Goal: Task Accomplishment & Management: Use online tool/utility

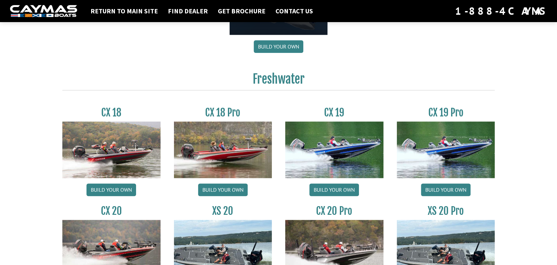
scroll to position [501, 0]
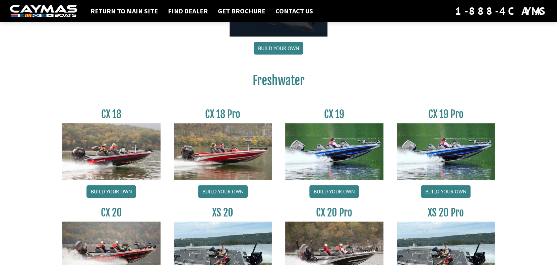
click at [231, 151] on img at bounding box center [223, 151] width 98 height 56
click at [234, 193] on link "Build your own" at bounding box center [223, 191] width 50 height 13
click at [118, 12] on link "Return to main site" at bounding box center [124, 11] width 74 height 9
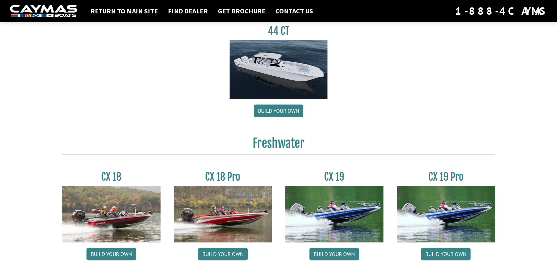
scroll to position [502, 0]
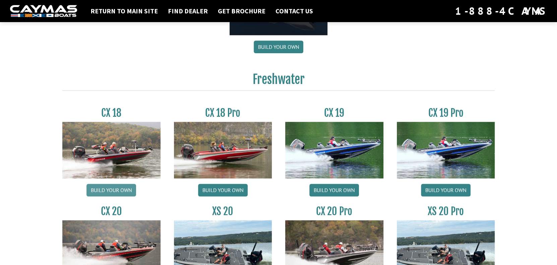
click at [113, 189] on link "Build your own" at bounding box center [111, 190] width 50 height 13
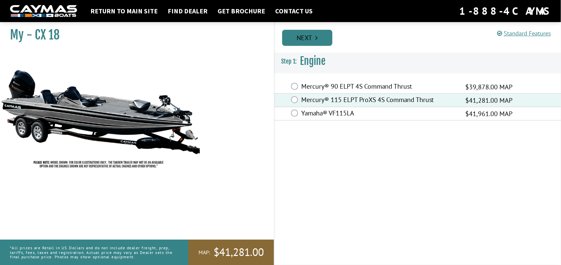
click at [310, 41] on link "Next" at bounding box center [307, 38] width 50 height 16
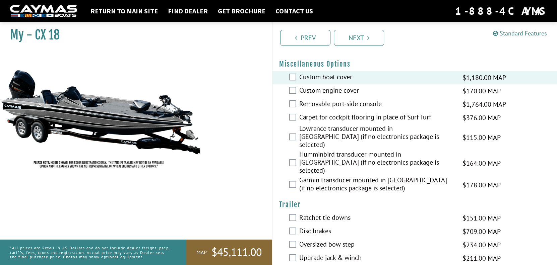
scroll to position [265, 0]
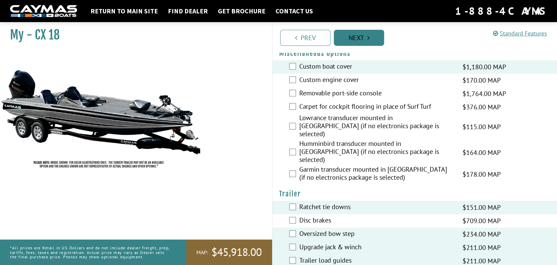
click at [361, 40] on link "Next" at bounding box center [359, 38] width 50 height 16
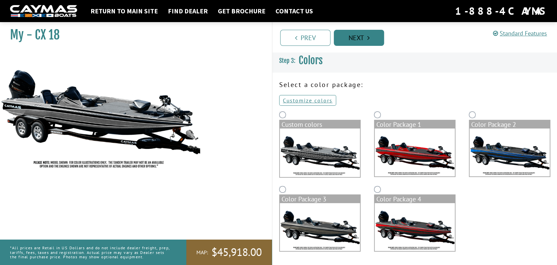
scroll to position [0, 0]
click at [311, 103] on link "Customize colors" at bounding box center [307, 100] width 57 height 11
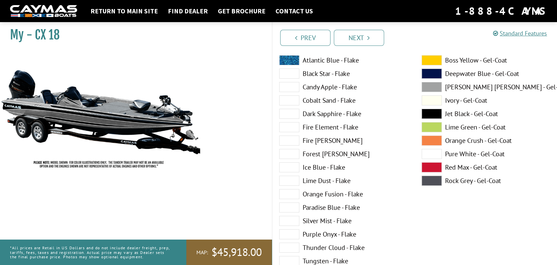
scroll to position [67, 0]
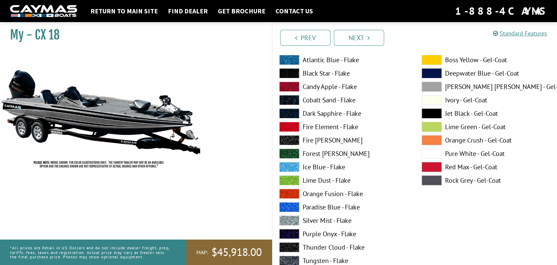
click at [432, 99] on span at bounding box center [431, 100] width 20 height 10
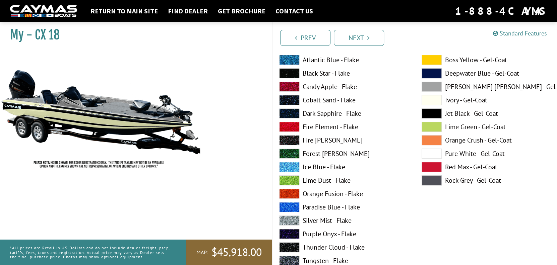
click at [292, 192] on span at bounding box center [289, 194] width 20 height 10
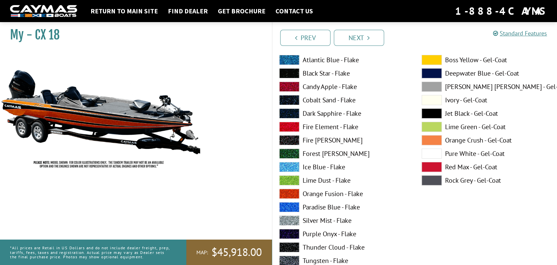
click at [292, 207] on span at bounding box center [289, 207] width 20 height 10
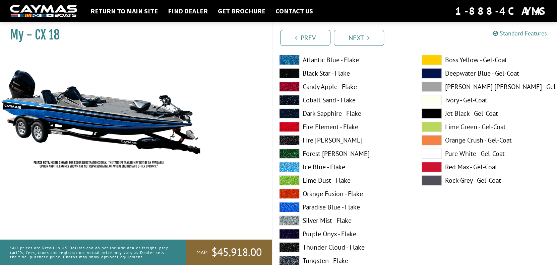
click at [291, 101] on span at bounding box center [289, 100] width 20 height 10
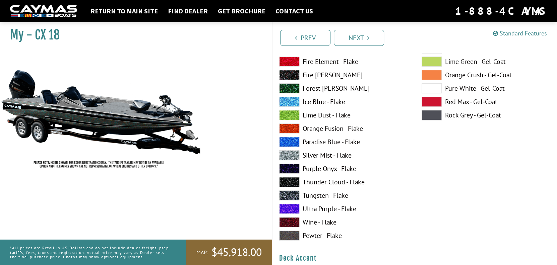
scroll to position [134, 0]
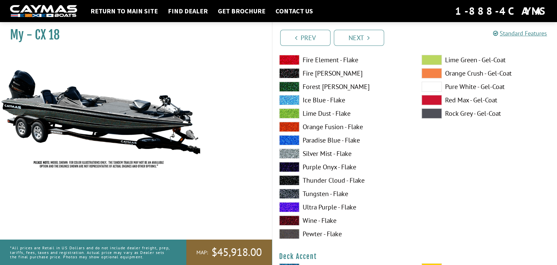
click at [291, 232] on span at bounding box center [289, 234] width 20 height 10
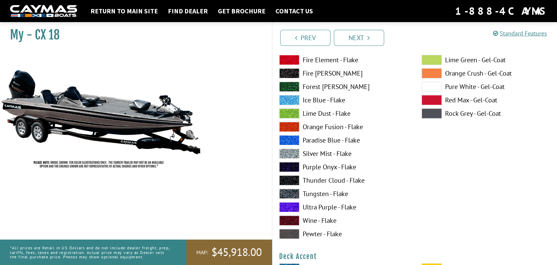
click at [287, 193] on span at bounding box center [289, 194] width 20 height 10
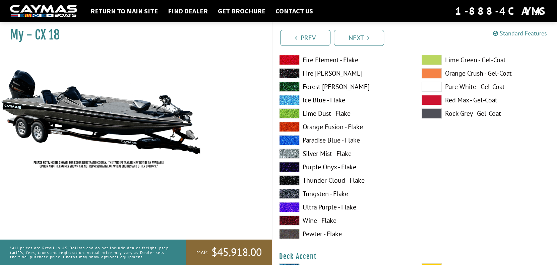
click at [287, 154] on span at bounding box center [289, 154] width 20 height 10
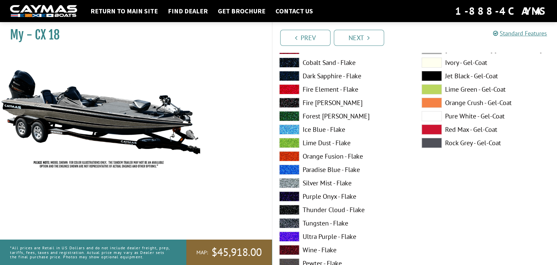
scroll to position [67, 0]
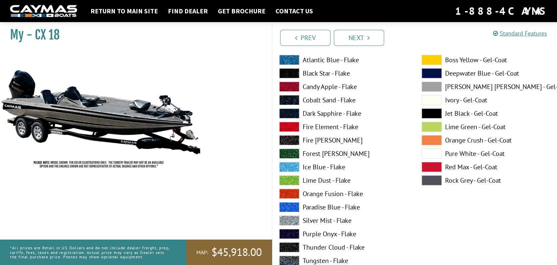
click at [429, 181] on span at bounding box center [431, 180] width 20 height 10
click at [431, 166] on span at bounding box center [431, 167] width 20 height 10
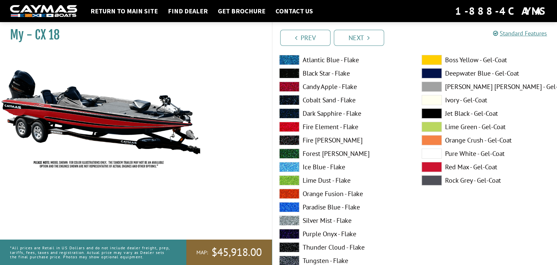
click at [431, 154] on span at bounding box center [431, 154] width 20 height 10
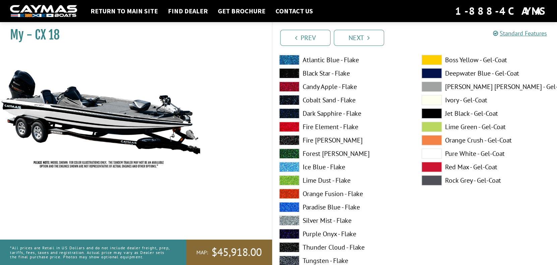
click at [429, 102] on span at bounding box center [431, 100] width 20 height 10
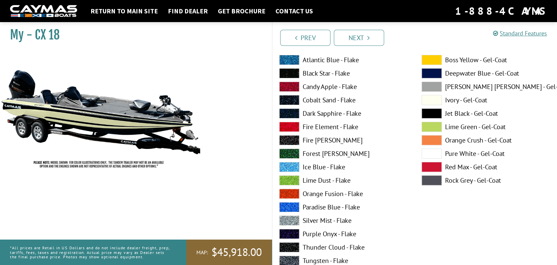
click at [429, 87] on span at bounding box center [431, 87] width 20 height 10
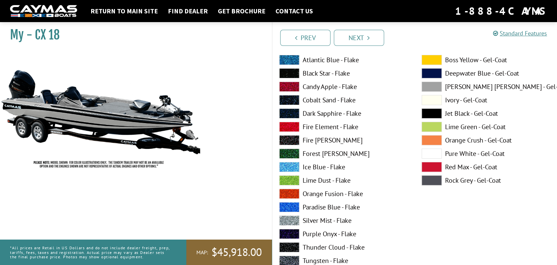
click at [428, 72] on span at bounding box center [431, 73] width 20 height 10
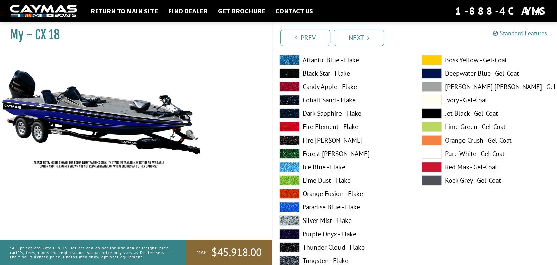
click at [426, 60] on span at bounding box center [431, 60] width 20 height 10
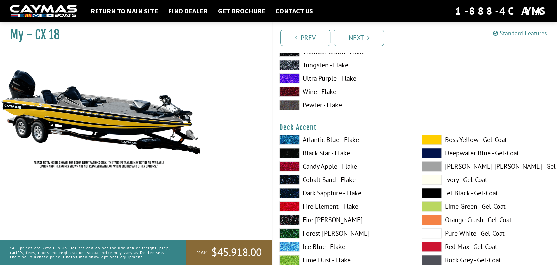
scroll to position [268, 0]
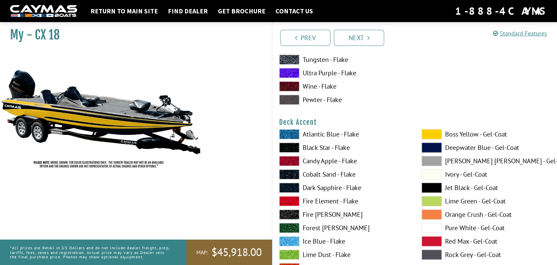
click at [430, 176] on span at bounding box center [431, 174] width 20 height 10
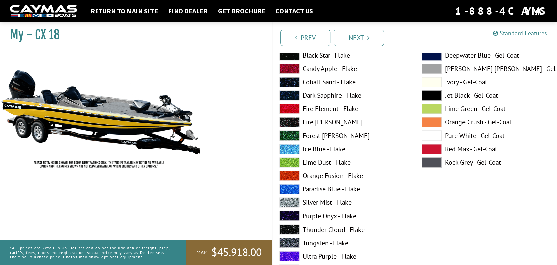
scroll to position [603, 0]
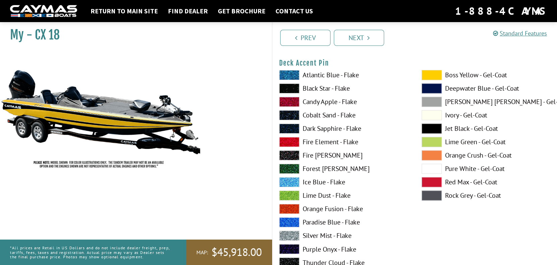
click at [434, 169] on span at bounding box center [431, 169] width 20 height 10
click at [430, 129] on span at bounding box center [431, 129] width 20 height 10
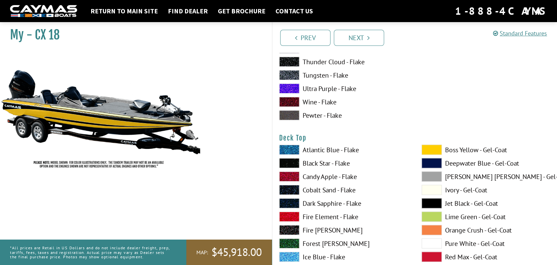
scroll to position [837, 0]
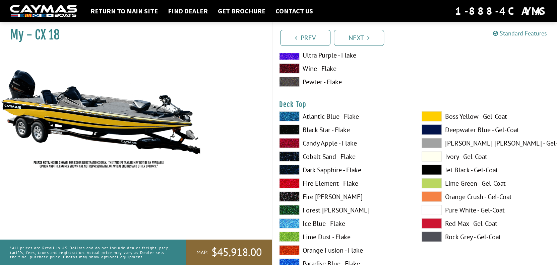
click at [433, 168] on span at bounding box center [431, 170] width 20 height 10
click at [433, 117] on span at bounding box center [431, 116] width 20 height 10
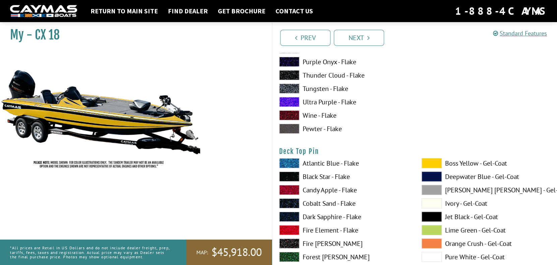
scroll to position [1105, 0]
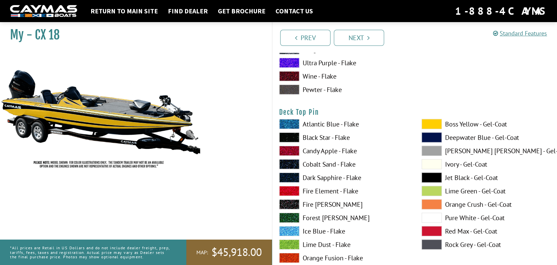
click at [427, 165] on span at bounding box center [431, 164] width 20 height 10
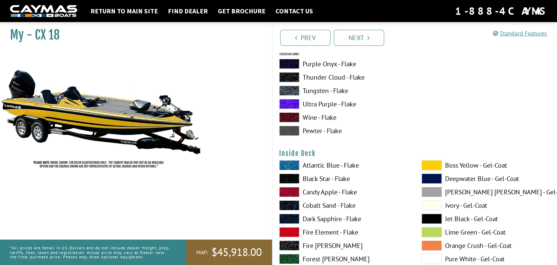
scroll to position [1406, 0]
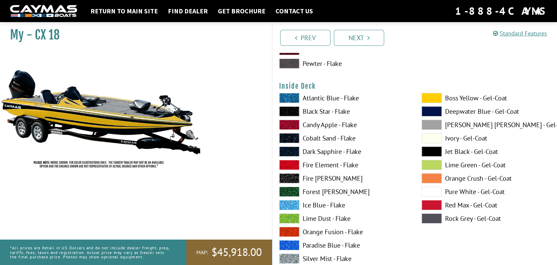
click at [432, 138] on span at bounding box center [431, 138] width 20 height 10
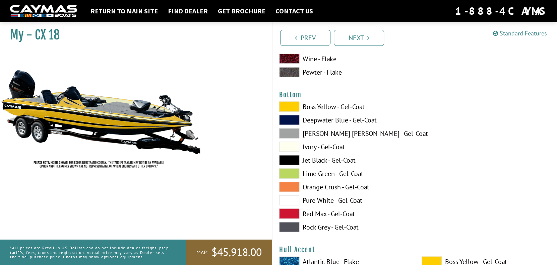
scroll to position [2545, 0]
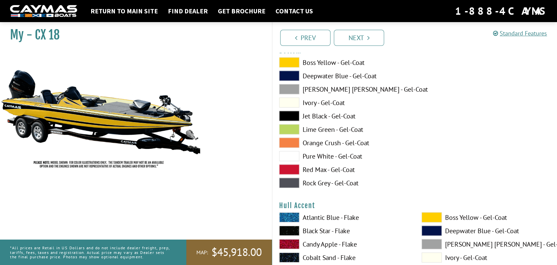
click at [287, 64] on span at bounding box center [289, 62] width 20 height 10
click at [291, 89] on span at bounding box center [289, 89] width 20 height 10
click at [292, 104] on span at bounding box center [289, 102] width 20 height 10
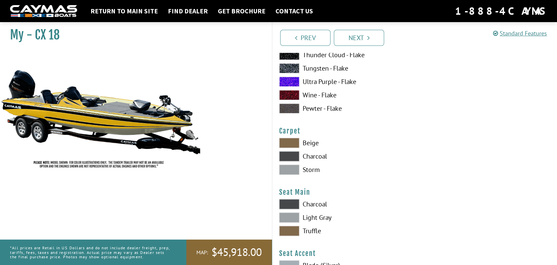
scroll to position [3784, 0]
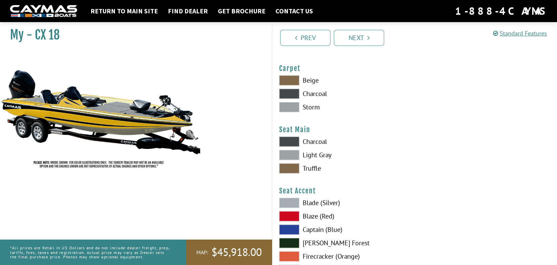
click at [291, 80] on span at bounding box center [289, 80] width 20 height 10
click at [293, 96] on span at bounding box center [289, 94] width 20 height 10
click at [293, 108] on span at bounding box center [289, 107] width 20 height 10
click at [290, 83] on span at bounding box center [289, 80] width 20 height 10
click at [291, 94] on span at bounding box center [289, 94] width 20 height 10
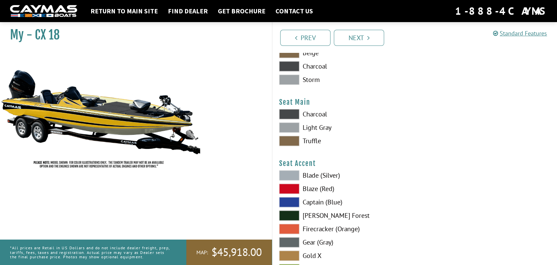
scroll to position [3850, 0]
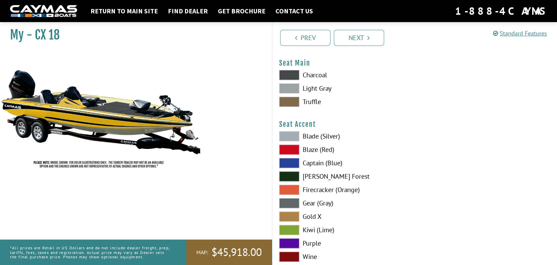
click at [288, 104] on span at bounding box center [289, 102] width 20 height 10
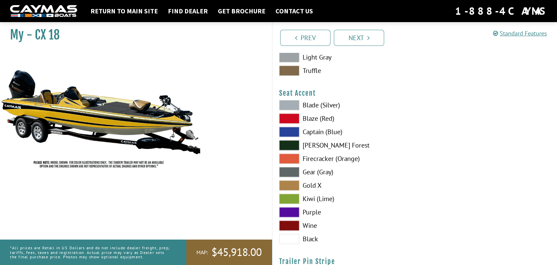
scroll to position [3917, 0]
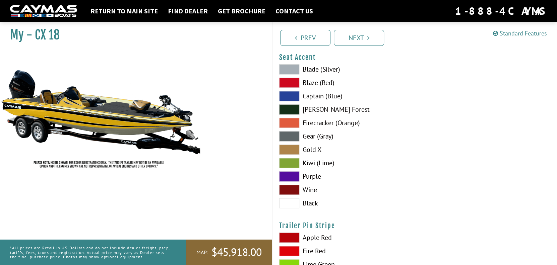
click at [289, 151] on span at bounding box center [289, 150] width 20 height 10
click at [289, 205] on span at bounding box center [289, 203] width 20 height 10
click at [291, 122] on span at bounding box center [289, 123] width 20 height 10
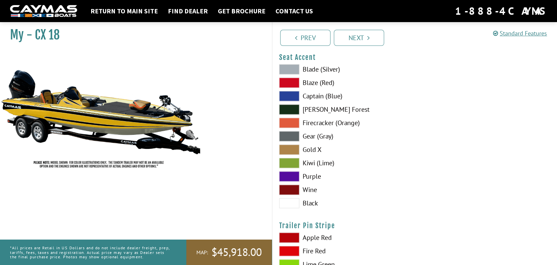
click at [292, 122] on span at bounding box center [289, 123] width 20 height 10
click at [295, 109] on span at bounding box center [289, 109] width 20 height 10
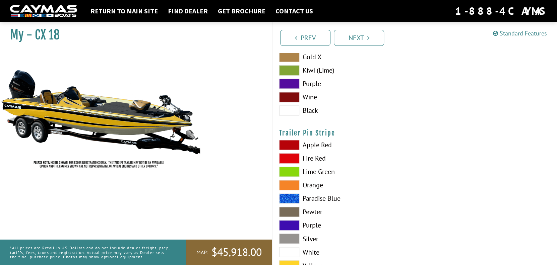
scroll to position [4050, 0]
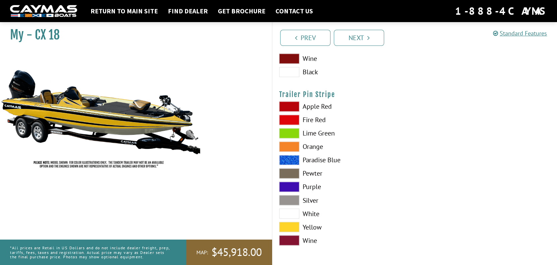
click at [289, 228] on span at bounding box center [289, 227] width 20 height 10
click at [357, 40] on link "Next" at bounding box center [359, 38] width 50 height 16
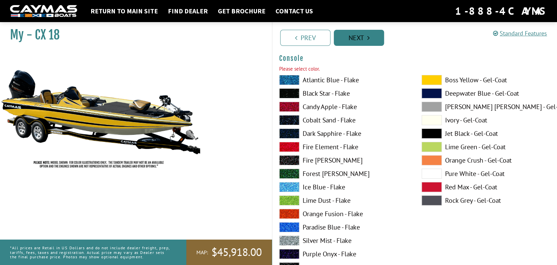
scroll to position [1709, 0]
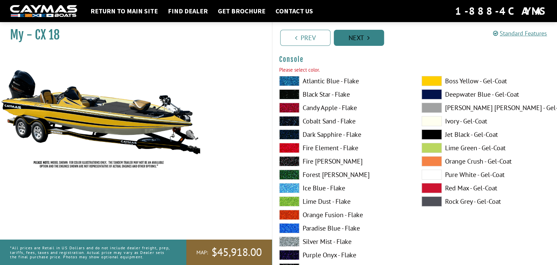
click at [357, 36] on link "Next" at bounding box center [359, 38] width 50 height 16
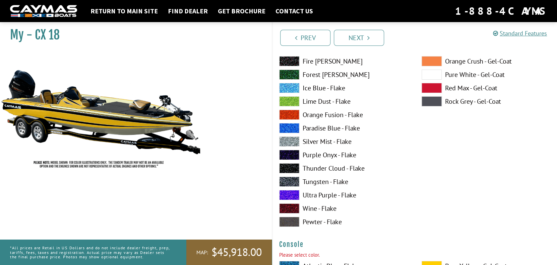
scroll to position [1407, 0]
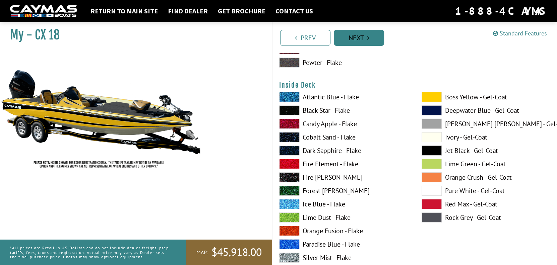
click at [351, 34] on link "Next" at bounding box center [359, 38] width 50 height 16
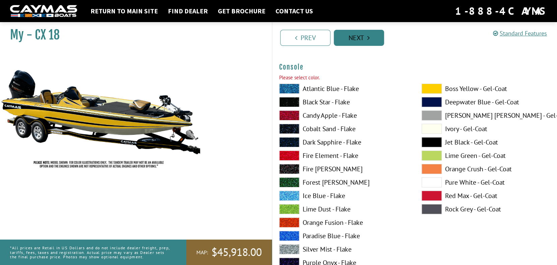
scroll to position [1709, 0]
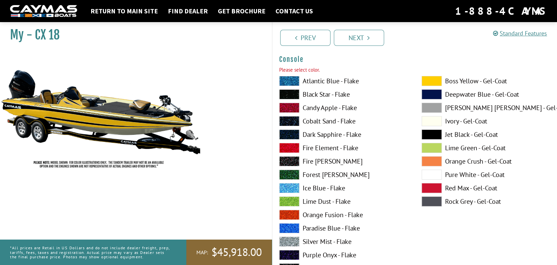
click at [434, 81] on span at bounding box center [431, 81] width 20 height 10
click at [356, 37] on link "Next" at bounding box center [359, 38] width 50 height 16
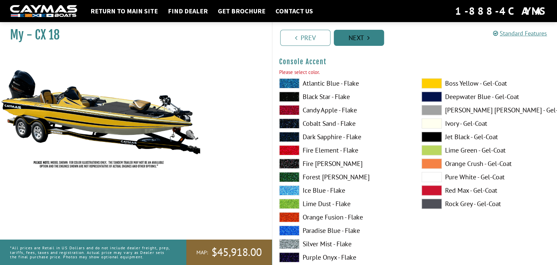
scroll to position [1984, 0]
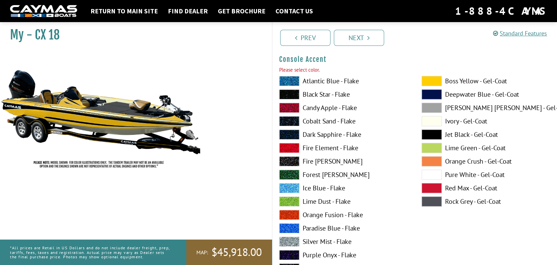
click at [429, 123] on span at bounding box center [431, 121] width 20 height 10
click at [433, 134] on span at bounding box center [431, 135] width 20 height 10
click at [361, 41] on link "Next" at bounding box center [359, 38] width 50 height 16
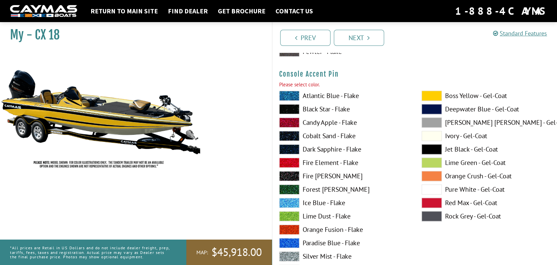
scroll to position [2260, 0]
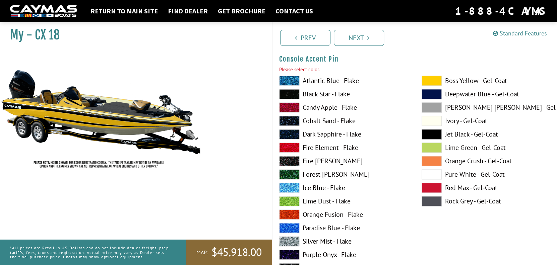
click at [434, 135] on span at bounding box center [431, 134] width 20 height 10
click at [436, 84] on span at bounding box center [431, 81] width 20 height 10
click at [434, 123] on span at bounding box center [431, 121] width 20 height 10
click at [356, 40] on link "Next" at bounding box center [359, 38] width 50 height 16
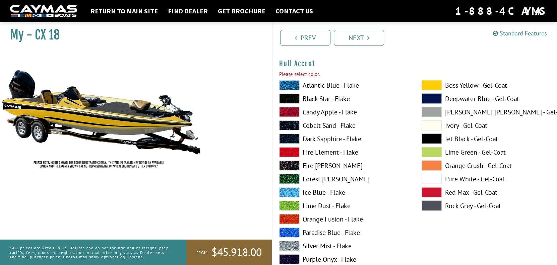
scroll to position [2691, 0]
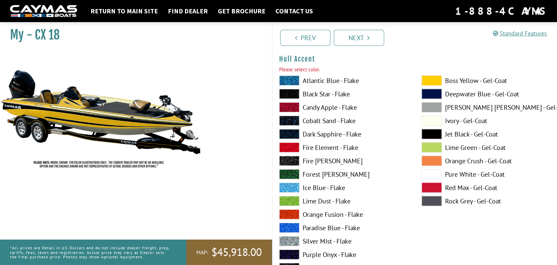
click at [432, 119] on span at bounding box center [431, 121] width 20 height 10
click at [433, 135] on span at bounding box center [431, 134] width 20 height 10
click at [365, 41] on link "Next" at bounding box center [359, 38] width 50 height 16
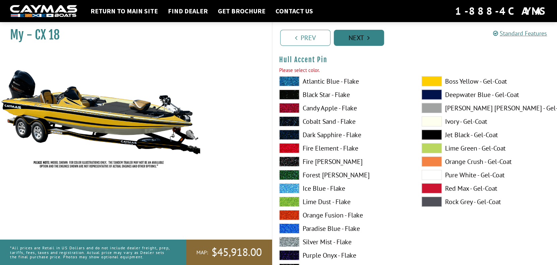
scroll to position [2966, 0]
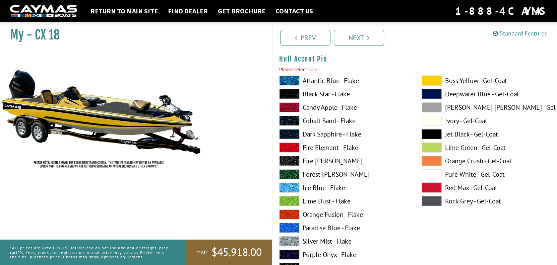
click at [434, 135] on span at bounding box center [431, 134] width 20 height 10
click at [432, 124] on span at bounding box center [431, 121] width 20 height 10
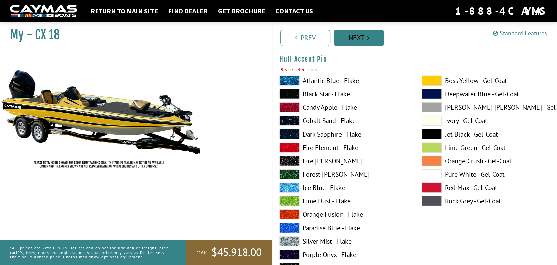
click at [361, 39] on link "Next" at bounding box center [359, 38] width 50 height 16
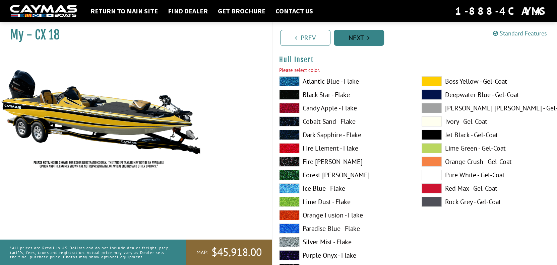
scroll to position [3242, 0]
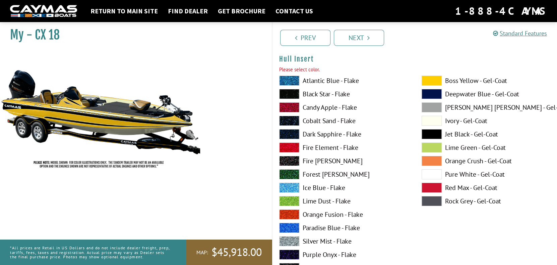
click at [434, 123] on span at bounding box center [431, 121] width 20 height 10
click at [358, 39] on link "Next" at bounding box center [359, 38] width 50 height 16
click at [431, 133] on span at bounding box center [431, 134] width 20 height 10
click at [358, 35] on link "Next" at bounding box center [359, 38] width 50 height 16
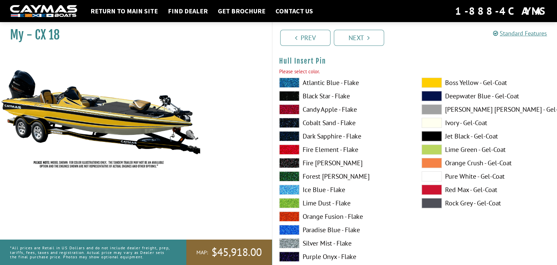
scroll to position [3518, 0]
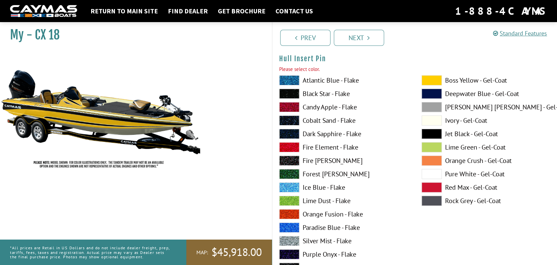
click at [431, 122] on span at bounding box center [431, 121] width 20 height 10
click at [363, 38] on link "Next" at bounding box center [359, 38] width 50 height 16
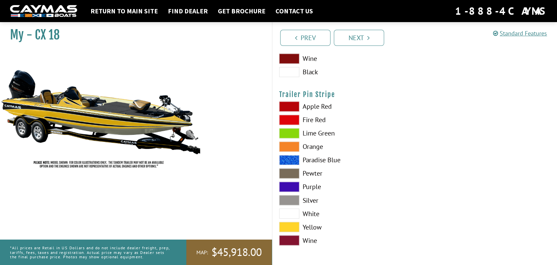
scroll to position [3926, 0]
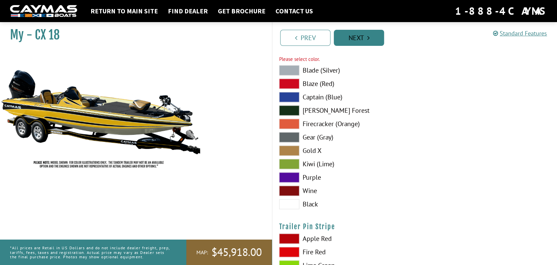
click at [357, 40] on link "Next" at bounding box center [359, 38] width 50 height 16
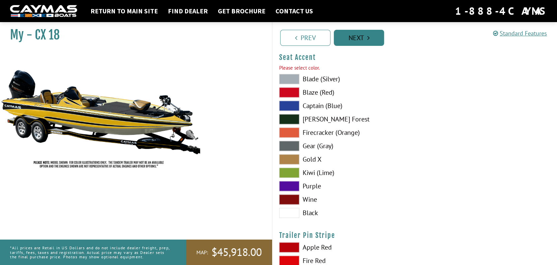
scroll to position [3916, 0]
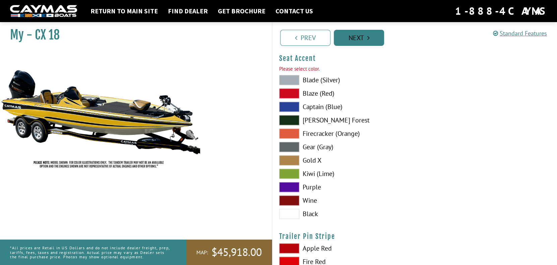
click at [358, 37] on link "Next" at bounding box center [359, 38] width 50 height 16
click at [287, 161] on span at bounding box center [289, 160] width 20 height 10
click at [289, 122] on span at bounding box center [289, 120] width 20 height 10
click at [290, 161] on span at bounding box center [289, 160] width 20 height 10
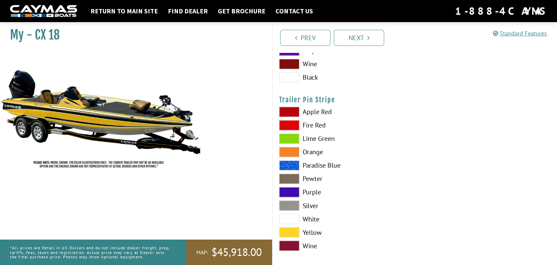
scroll to position [4060, 0]
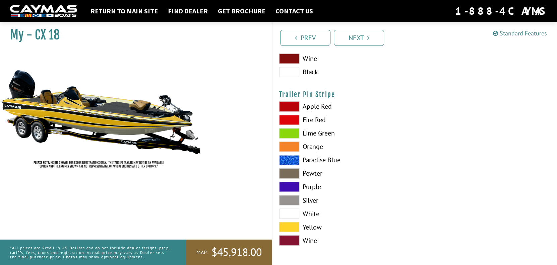
click at [285, 225] on span at bounding box center [289, 227] width 20 height 10
click at [354, 38] on link "Next" at bounding box center [359, 38] width 50 height 16
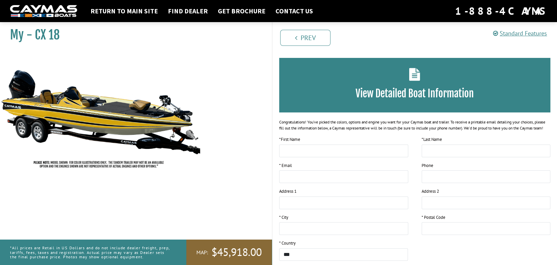
scroll to position [107, 0]
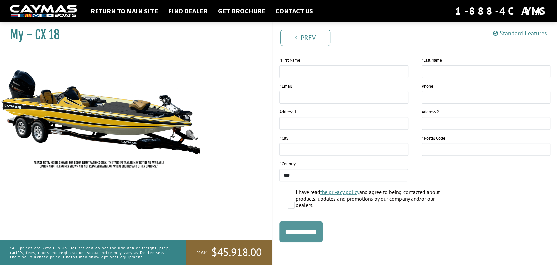
click at [304, 231] on input "**********" at bounding box center [301, 231] width 44 height 21
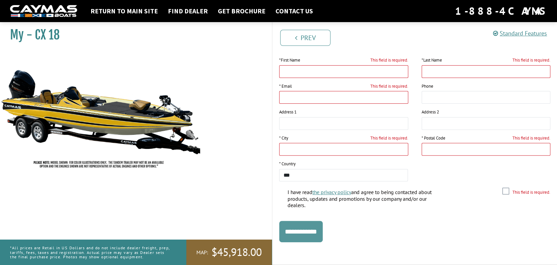
click at [304, 231] on input "**********" at bounding box center [301, 231] width 44 height 21
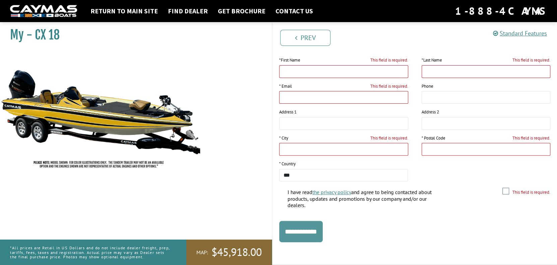
click at [304, 231] on input "**********" at bounding box center [301, 231] width 44 height 21
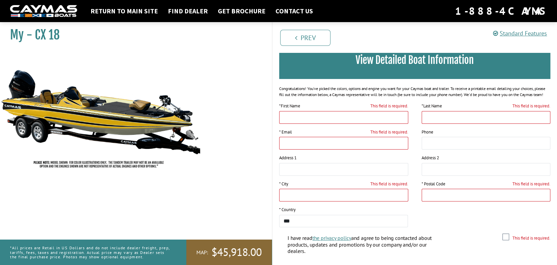
scroll to position [0, 0]
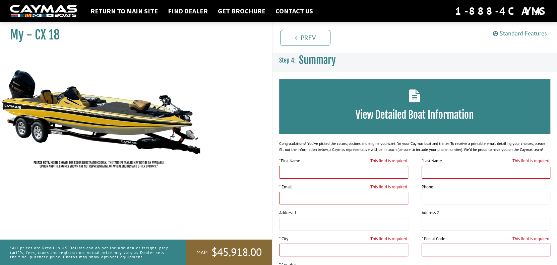
click at [516, 33] on link "Standard Features" at bounding box center [520, 33] width 54 height 8
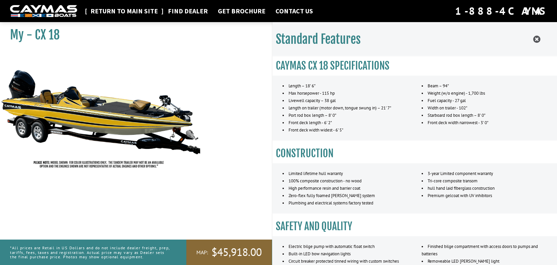
click at [142, 12] on link "Return to main site" at bounding box center [124, 11] width 74 height 9
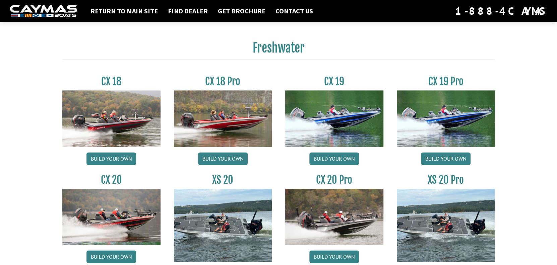
scroll to position [535, 0]
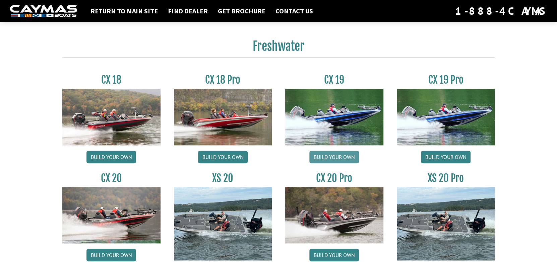
click at [343, 161] on link "Build your own" at bounding box center [334, 157] width 50 height 13
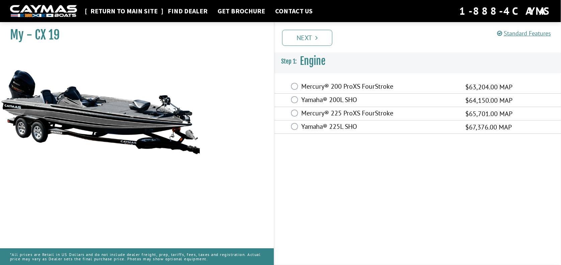
click at [123, 9] on link "Return to main site" at bounding box center [124, 11] width 74 height 9
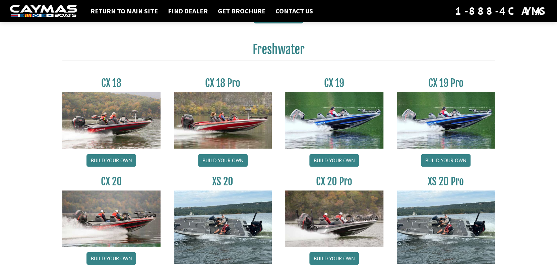
scroll to position [535, 0]
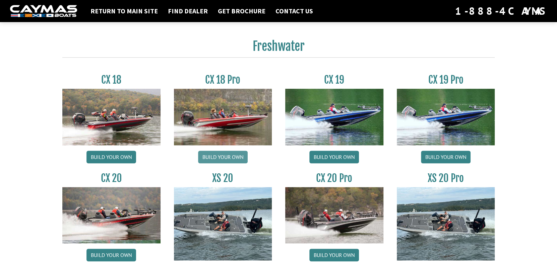
click at [216, 158] on link "Build your own" at bounding box center [223, 157] width 50 height 13
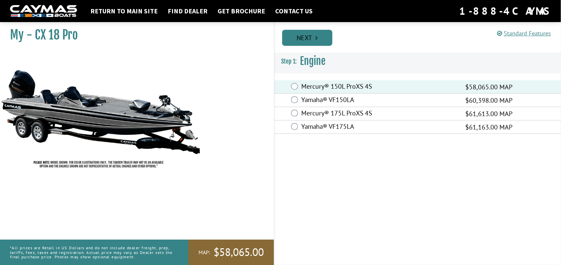
click at [312, 41] on link "Next" at bounding box center [307, 38] width 50 height 16
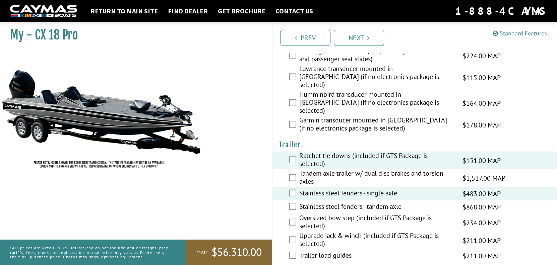
scroll to position [995, 0]
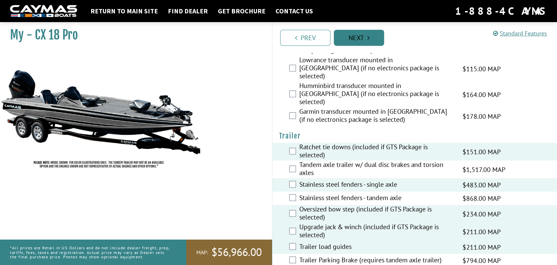
click at [365, 38] on link "Next" at bounding box center [359, 38] width 50 height 16
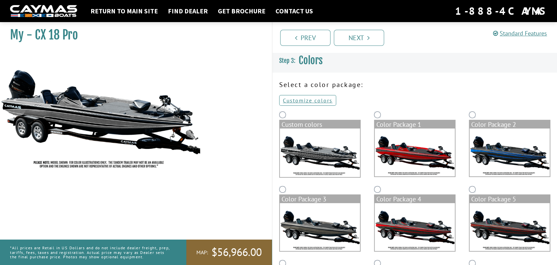
scroll to position [0, 0]
click at [405, 150] on img at bounding box center [414, 153] width 80 height 48
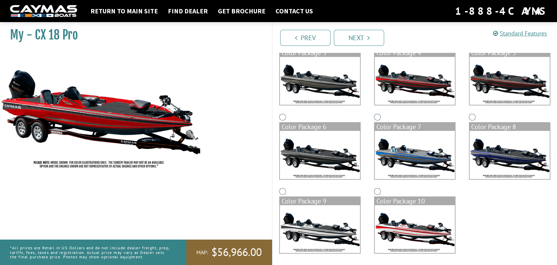
scroll to position [148, 0]
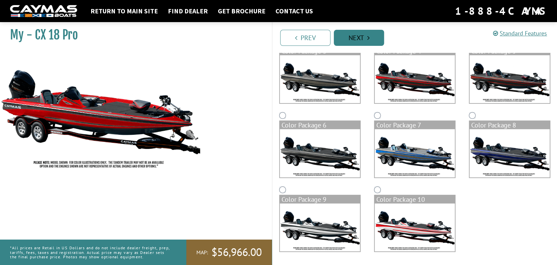
click at [351, 35] on link "Next" at bounding box center [359, 38] width 50 height 16
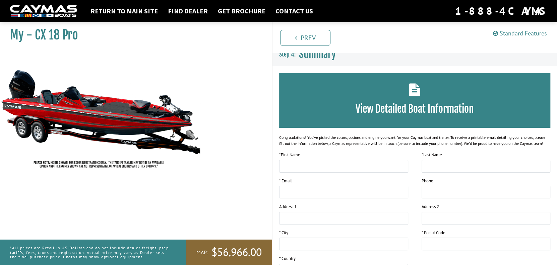
scroll to position [0, 0]
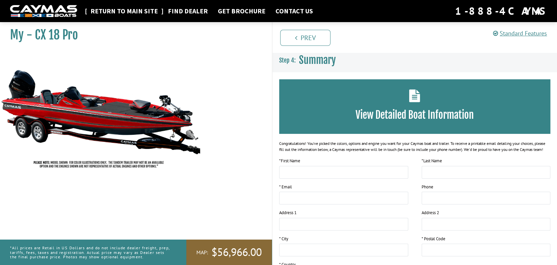
click at [119, 14] on link "Return to main site" at bounding box center [124, 11] width 74 height 9
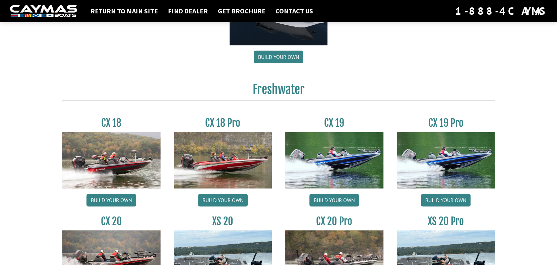
scroll to position [535, 0]
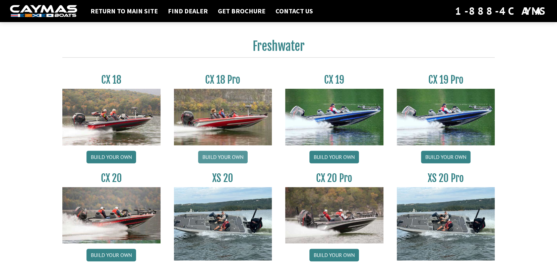
click at [221, 159] on link "Build your own" at bounding box center [223, 157] width 50 height 13
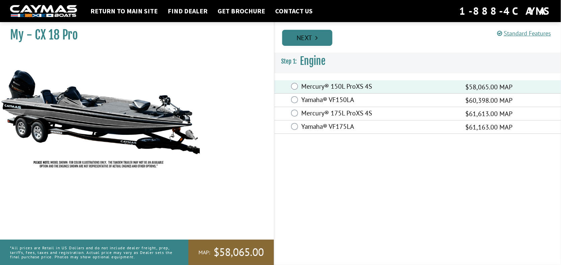
click at [310, 36] on link "Next" at bounding box center [307, 38] width 50 height 16
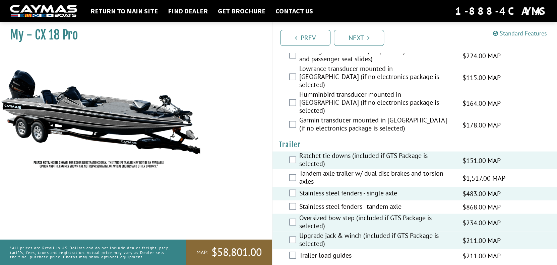
scroll to position [995, 0]
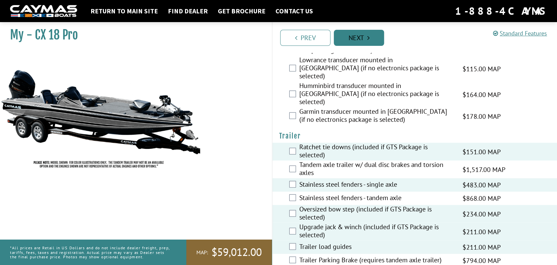
click at [364, 39] on link "Next" at bounding box center [359, 38] width 50 height 16
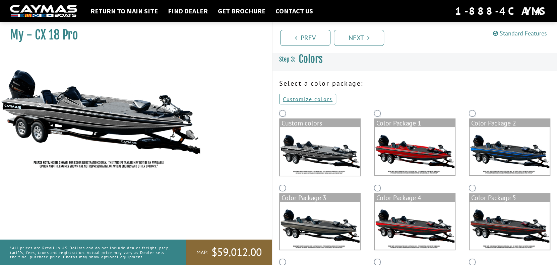
scroll to position [0, 0]
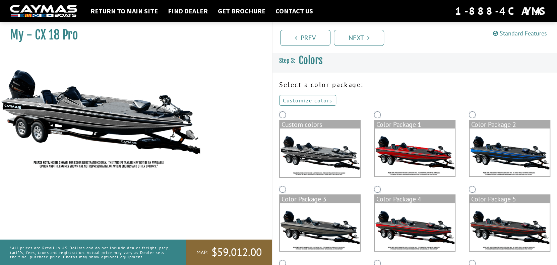
click at [306, 101] on link "Customize colors" at bounding box center [307, 100] width 57 height 11
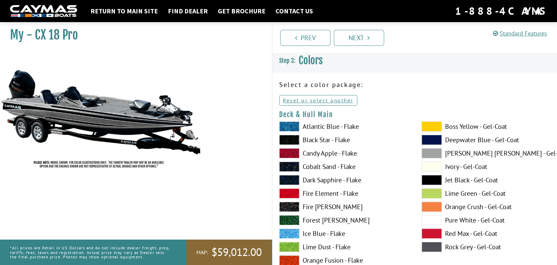
click at [436, 168] on span at bounding box center [431, 167] width 20 height 10
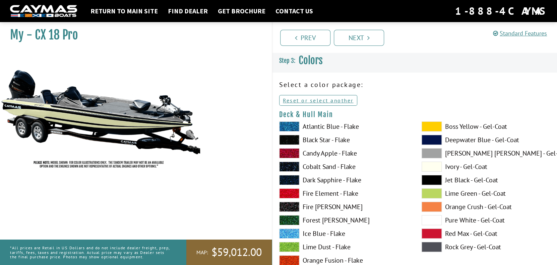
click at [432, 127] on span at bounding box center [431, 127] width 20 height 10
